Goal: Find specific page/section: Find specific page/section

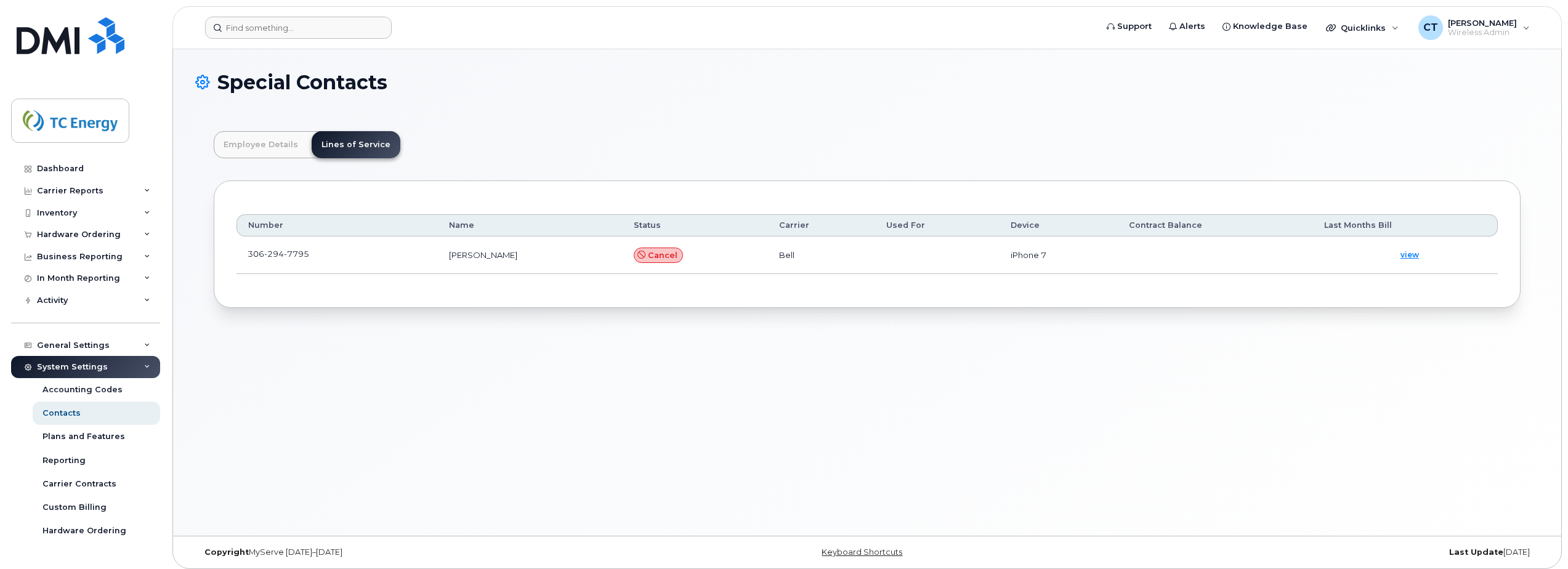
scroll to position [36, 0]
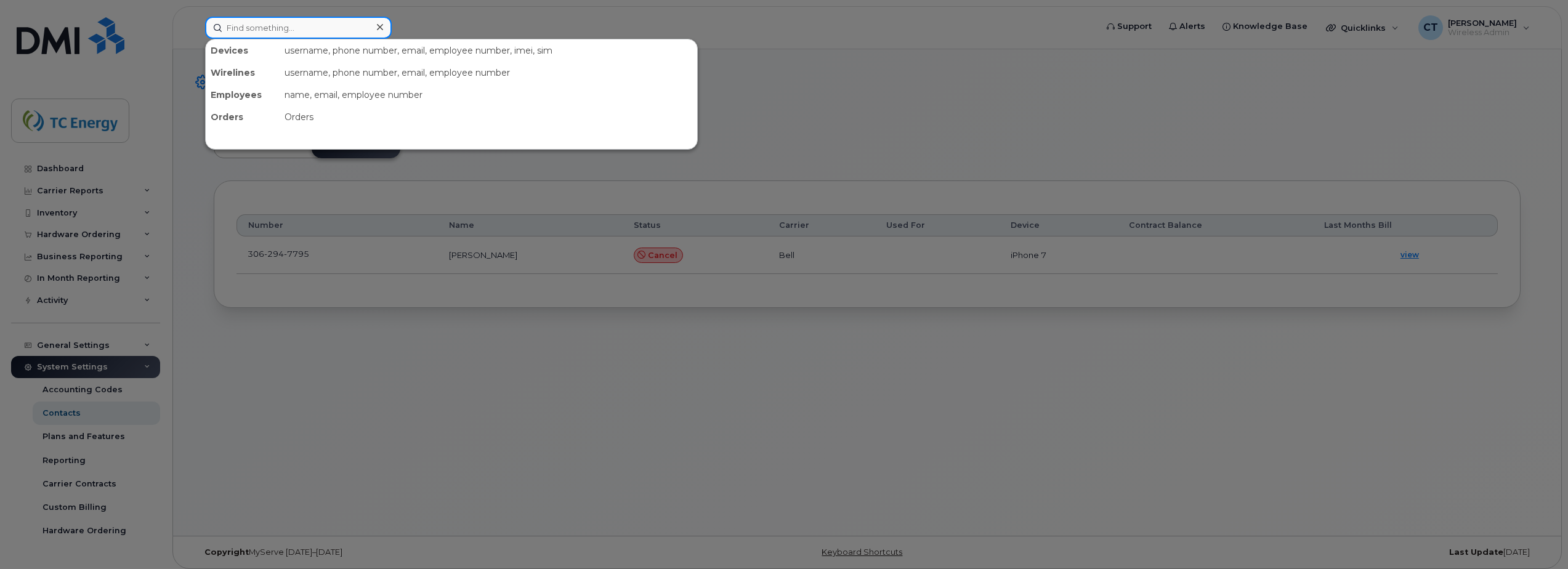
click at [313, 21] on input at bounding box center [298, 27] width 186 height 22
paste input "[PERSON_NAME]"
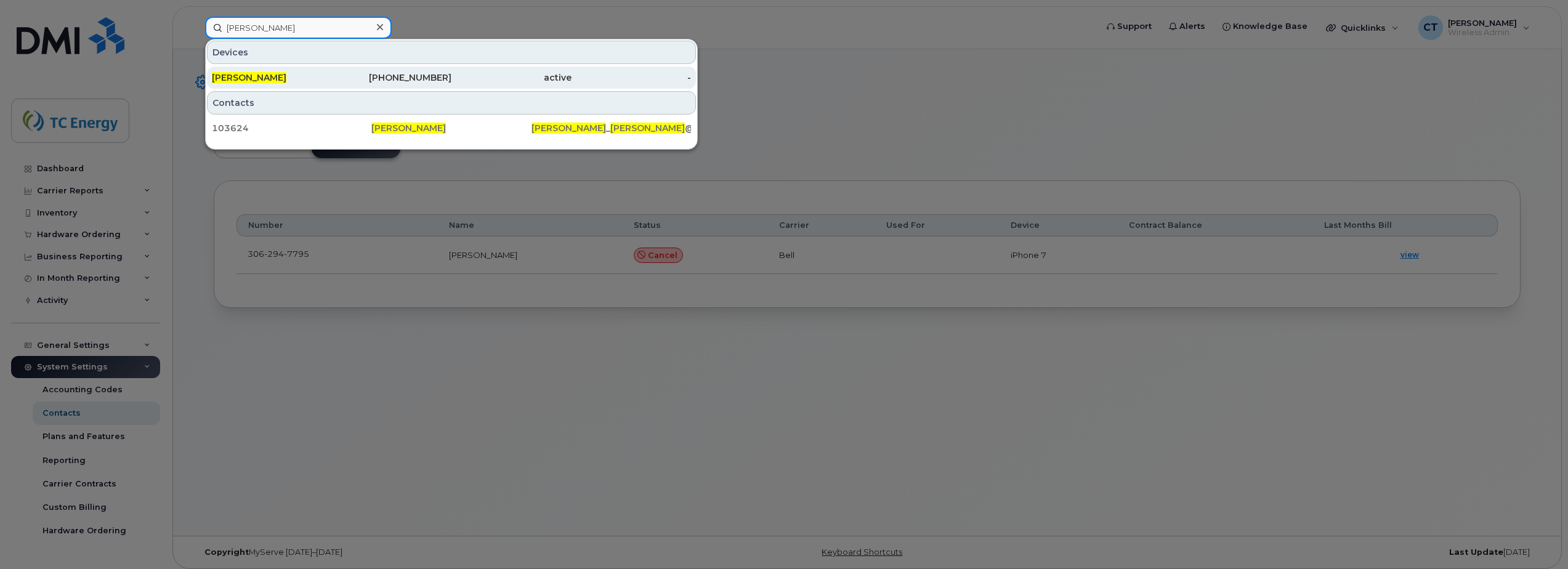
type input "[PERSON_NAME]"
click at [313, 82] on div "[PERSON_NAME]" at bounding box center [272, 78] width 120 height 12
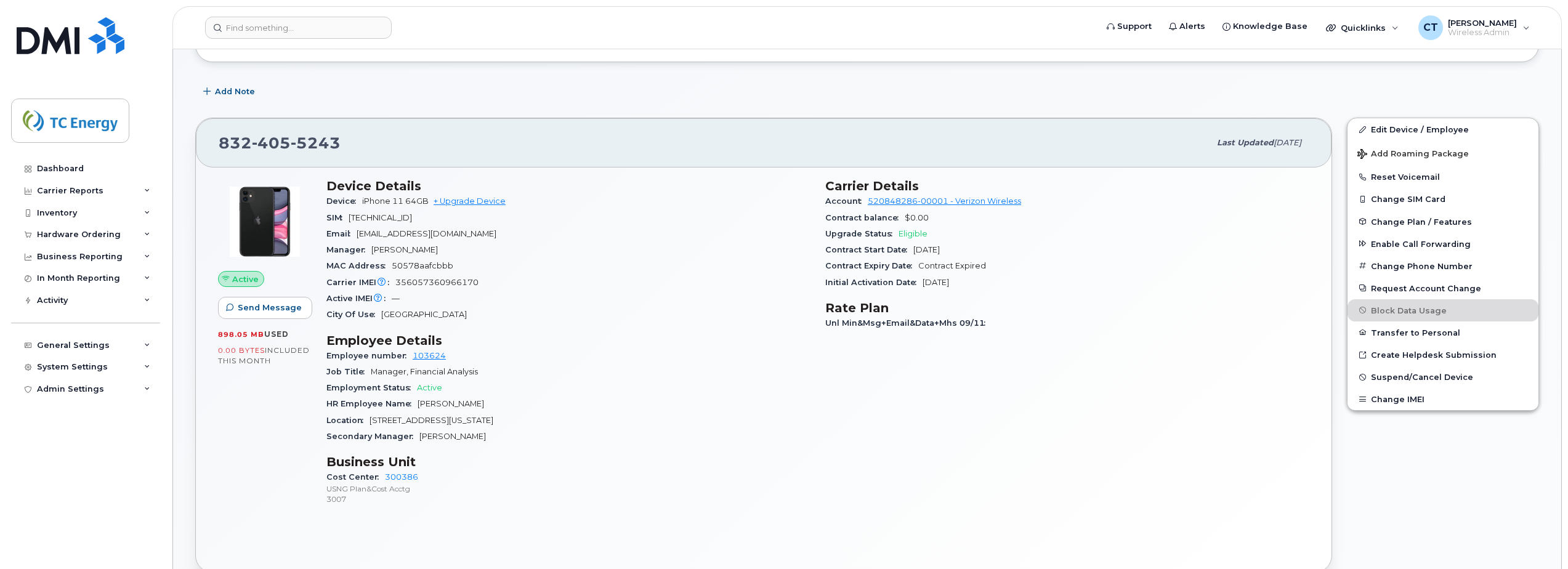
scroll to position [246, 0]
